Goal: Task Accomplishment & Management: Manage account settings

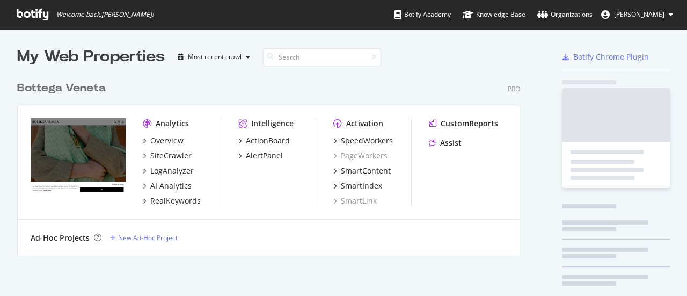
scroll to position [288, 670]
drag, startPoint x: 0, startPoint y: 0, endPoint x: 676, endPoint y: 20, distance: 676.0
click at [676, 20] on button "[PERSON_NAME]" at bounding box center [636, 14] width 89 height 17
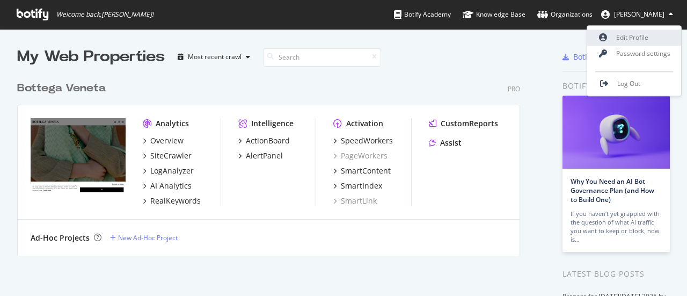
click at [672, 35] on link "Edit Profile" at bounding box center [634, 38] width 94 height 16
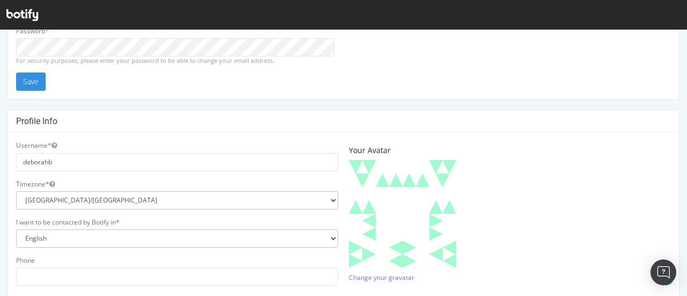
scroll to position [161, 0]
